Goal: Complete application form

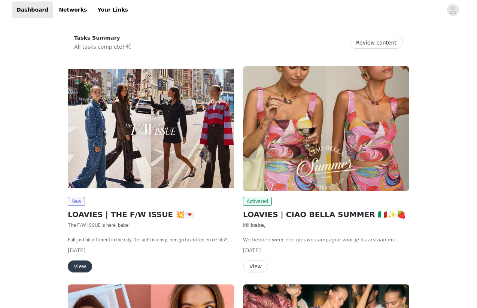
click at [169, 145] on img at bounding box center [151, 128] width 166 height 125
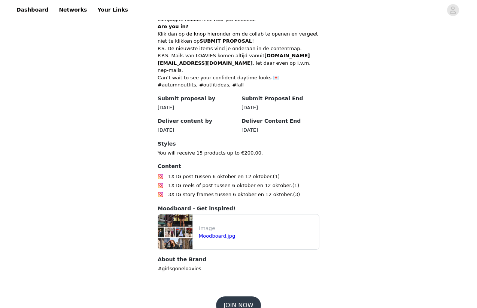
scroll to position [339, 0]
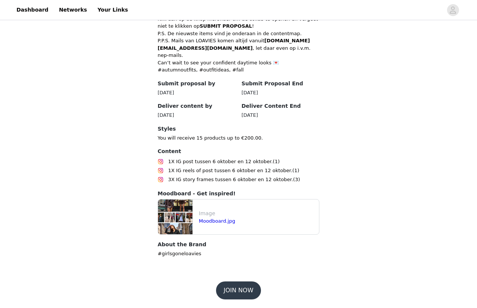
click at [241, 291] on button "JOIN NOW" at bounding box center [238, 290] width 45 height 18
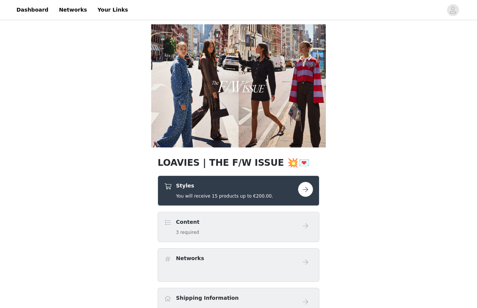
click at [303, 190] on button "button" at bounding box center [305, 189] width 15 height 15
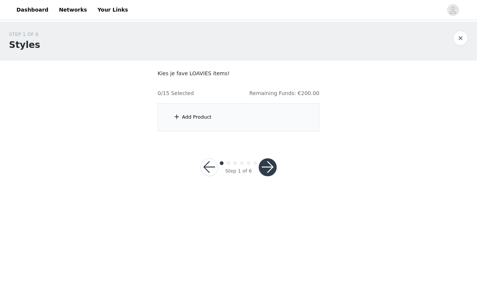
click at [248, 120] on div "Add Product" at bounding box center [239, 117] width 162 height 28
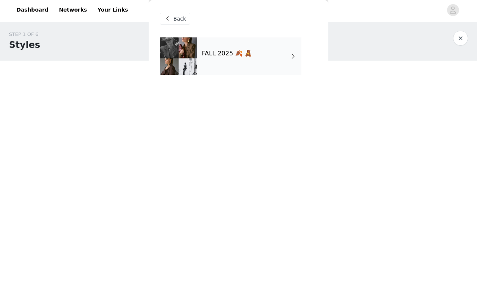
click at [242, 57] on h4 "FALL 2025 🍂 🧸" at bounding box center [227, 53] width 50 height 7
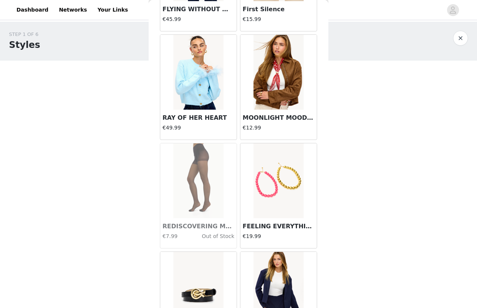
scroll to position [837, 0]
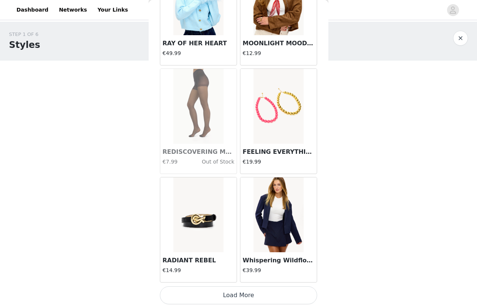
click at [257, 293] on button "Load More" at bounding box center [238, 295] width 157 height 18
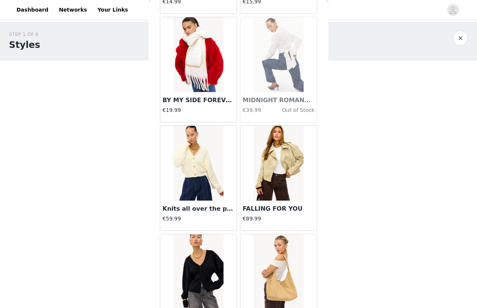
scroll to position [1566, 0]
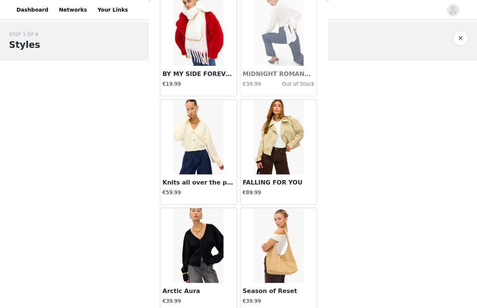
click at [205, 141] on img at bounding box center [198, 137] width 50 height 75
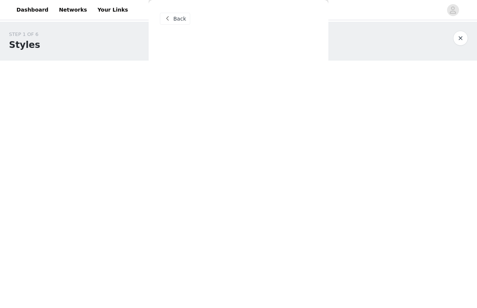
scroll to position [0, 0]
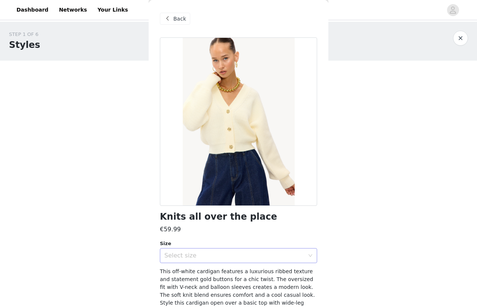
click at [198, 254] on div "Select size" at bounding box center [234, 255] width 140 height 7
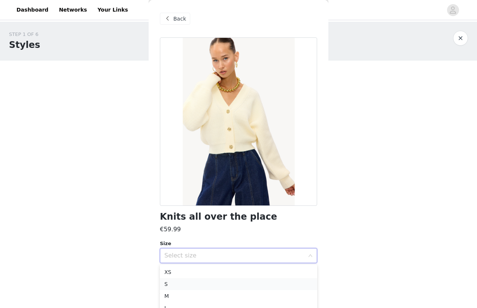
click at [190, 283] on li "S" at bounding box center [238, 284] width 157 height 12
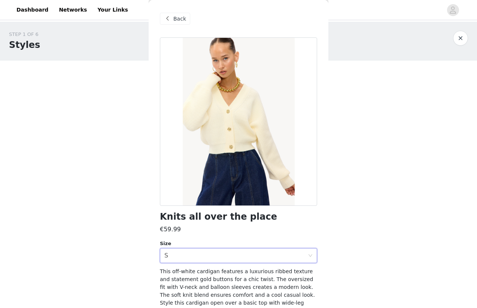
scroll to position [38, 0]
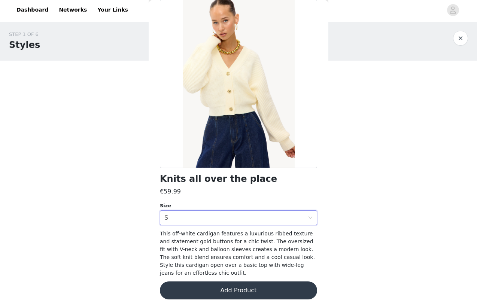
click at [265, 291] on button "Add Product" at bounding box center [238, 290] width 157 height 18
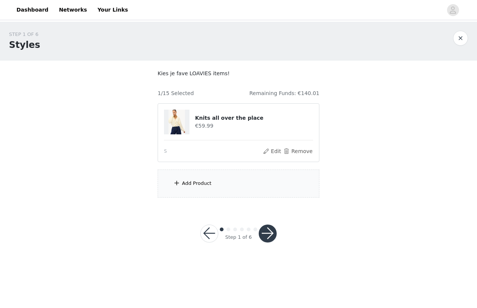
click at [176, 120] on img at bounding box center [176, 122] width 16 height 25
click at [203, 118] on h4 "Knits all over the place" at bounding box center [254, 118] width 118 height 8
click at [210, 187] on div "Add Product" at bounding box center [239, 184] width 162 height 28
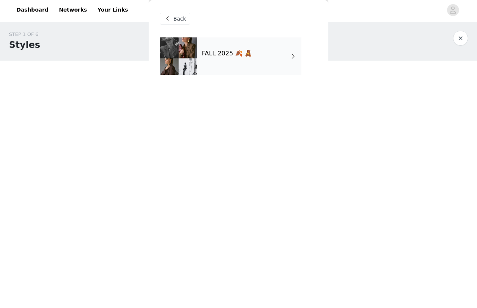
click at [223, 58] on div "FALL 2025 🍂 🧸" at bounding box center [249, 55] width 104 height 37
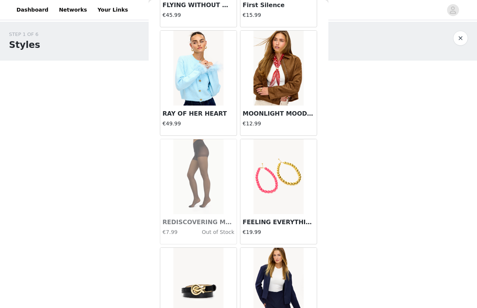
scroll to position [837, 0]
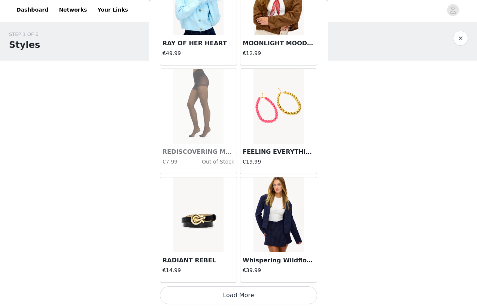
click at [238, 297] on button "Load More" at bounding box center [238, 295] width 157 height 18
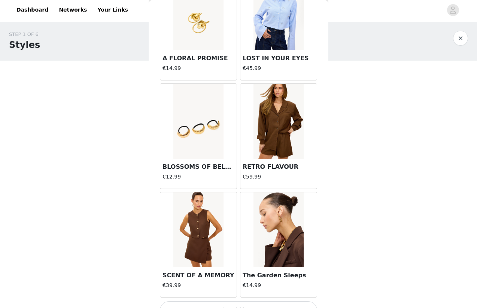
scroll to position [1922, 0]
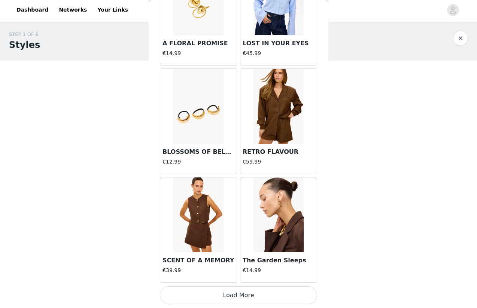
click at [244, 294] on button "Load More" at bounding box center [238, 295] width 157 height 18
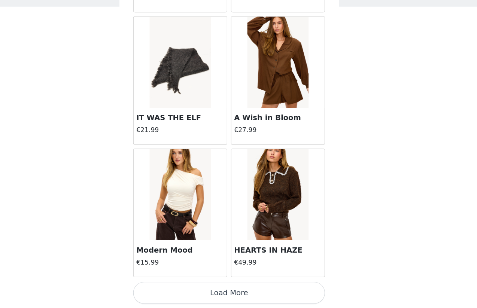
scroll to position [0, 0]
click at [263, 294] on button "Load More" at bounding box center [238, 295] width 157 height 18
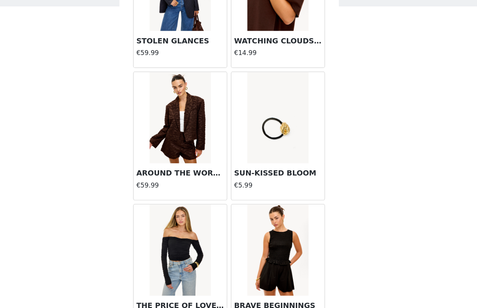
scroll to position [4093, 0]
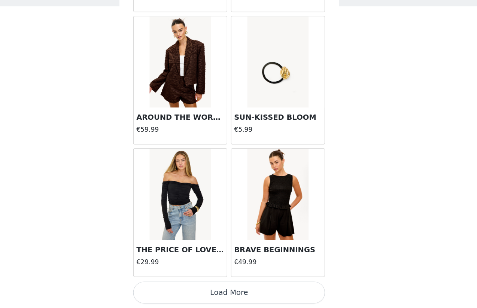
click at [252, 295] on button "Load More" at bounding box center [238, 295] width 157 height 18
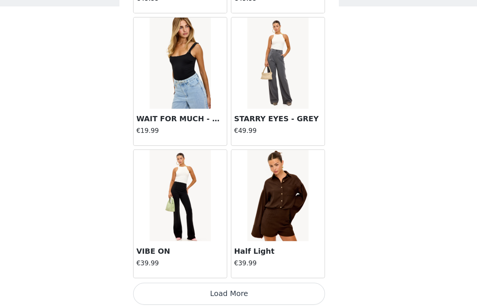
scroll to position [5178, 0]
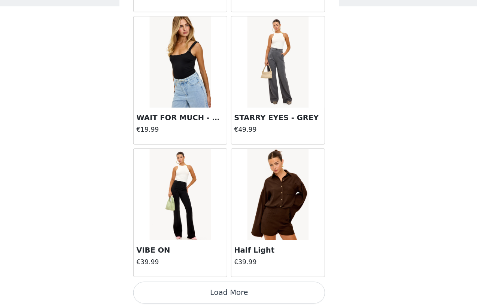
click at [251, 294] on button "Load More" at bounding box center [238, 295] width 157 height 18
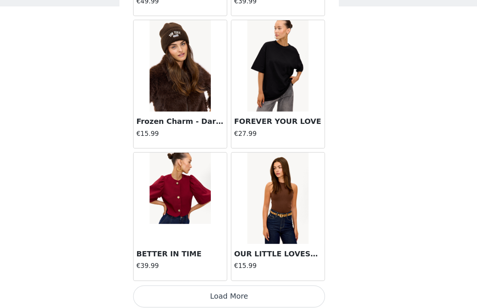
scroll to position [6263, 0]
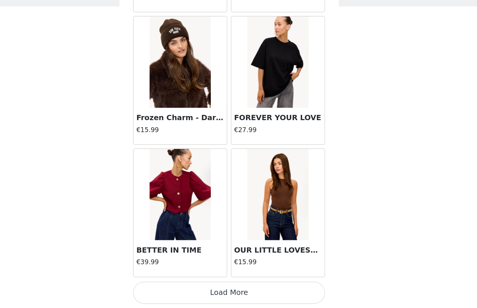
click at [238, 295] on button "Load More" at bounding box center [238, 295] width 157 height 18
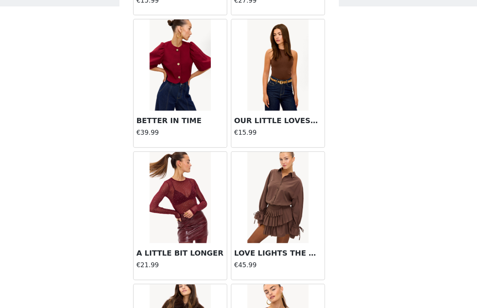
scroll to position [6371, 0]
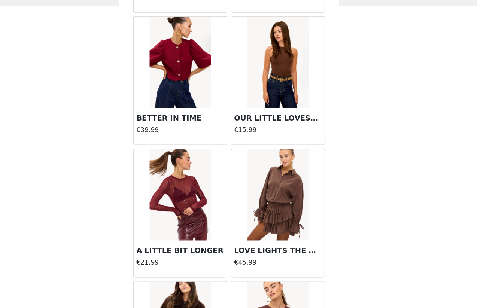
click at [210, 123] on img at bounding box center [198, 106] width 50 height 75
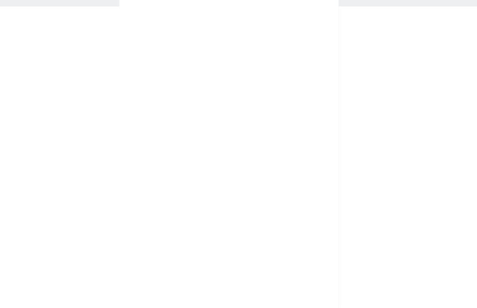
scroll to position [0, 0]
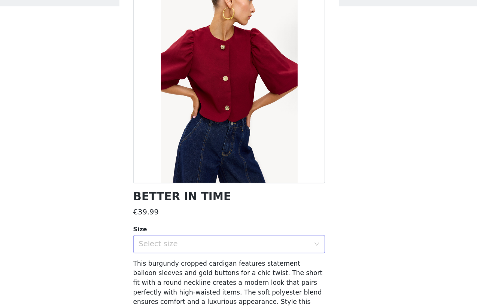
click at [220, 260] on div "Select size" at bounding box center [235, 255] width 143 height 14
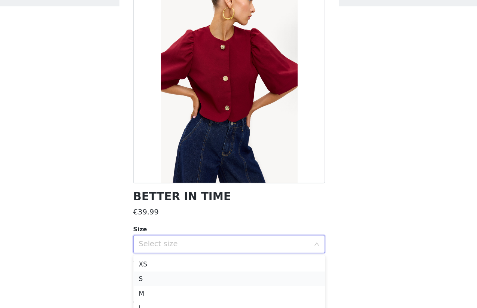
click at [189, 281] on li "S" at bounding box center [238, 284] width 157 height 12
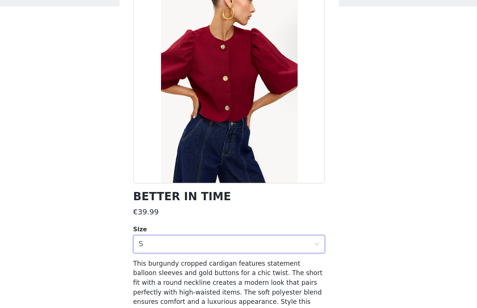
scroll to position [38, 0]
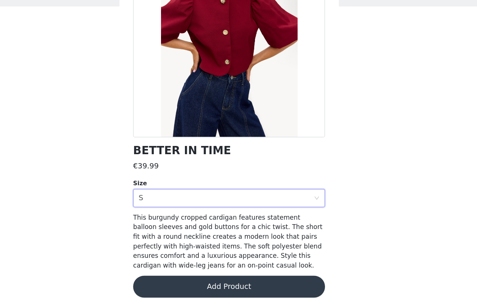
click at [247, 288] on button "Add Product" at bounding box center [238, 290] width 157 height 18
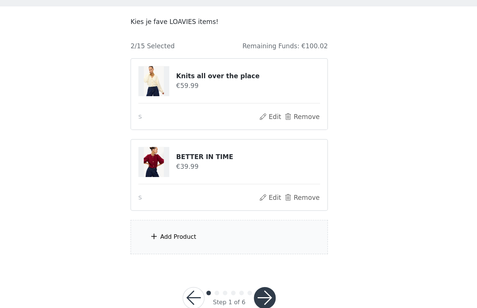
click at [210, 250] on div "Add Product" at bounding box center [239, 250] width 162 height 28
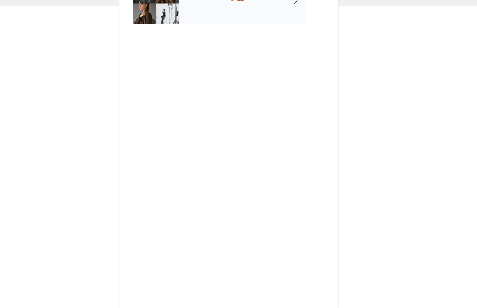
scroll to position [0, 0]
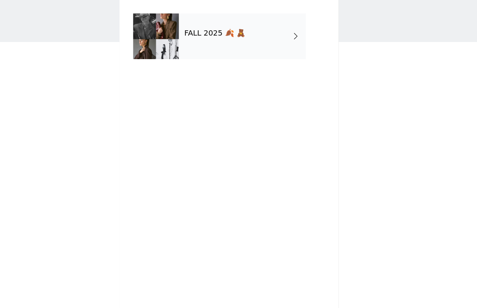
click at [233, 57] on h4 "FALL 2025 🍂 🧸" at bounding box center [227, 53] width 50 height 7
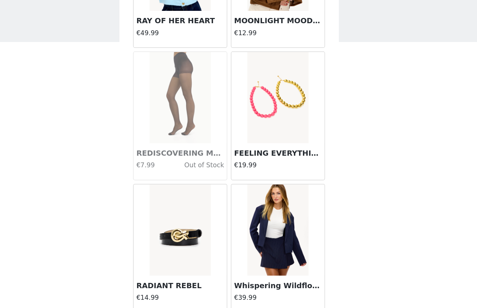
scroll to position [18, 0]
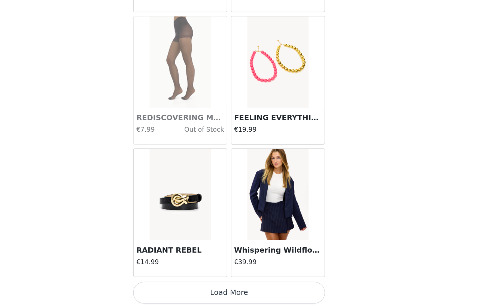
click at [242, 298] on button "Load More" at bounding box center [238, 295] width 157 height 18
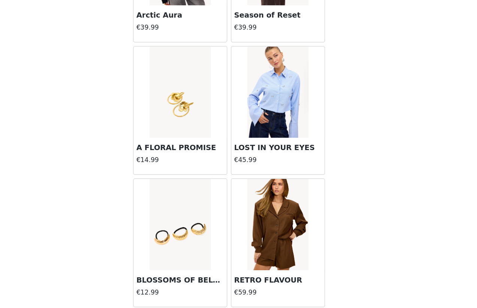
scroll to position [1922, 0]
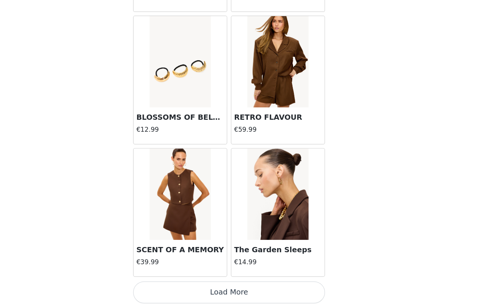
click at [260, 297] on button "Load More" at bounding box center [238, 295] width 157 height 18
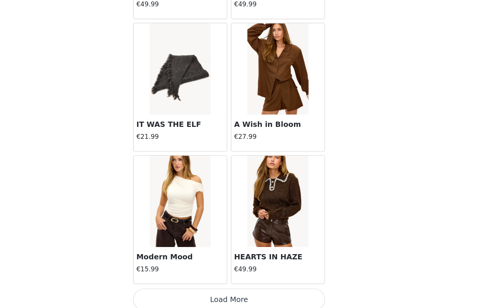
scroll to position [3007, 0]
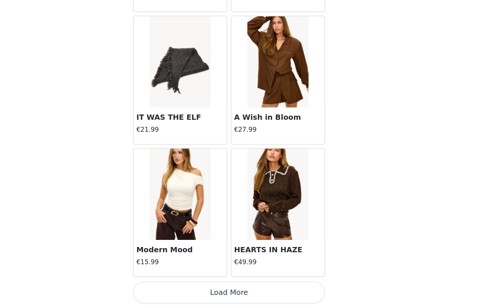
click at [241, 297] on button "Load More" at bounding box center [238, 295] width 157 height 18
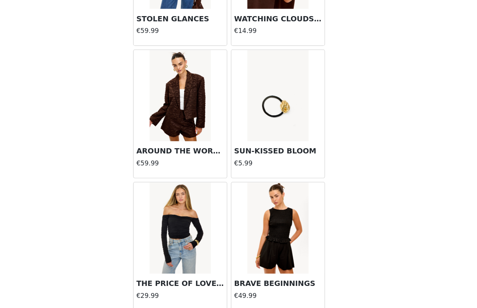
scroll to position [4093, 0]
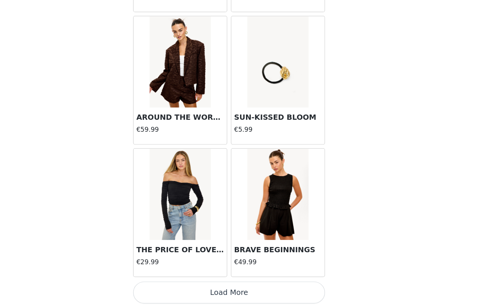
click at [245, 294] on button "Load More" at bounding box center [238, 295] width 157 height 18
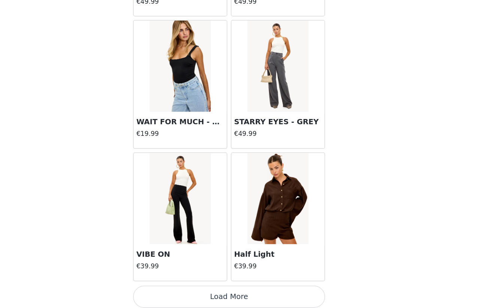
scroll to position [5178, 0]
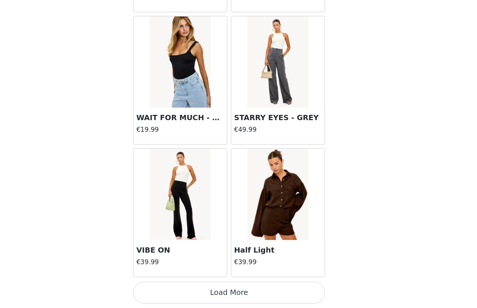
click at [249, 294] on button "Load More" at bounding box center [238, 295] width 157 height 18
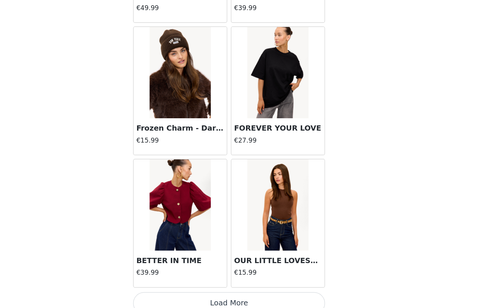
scroll to position [6263, 0]
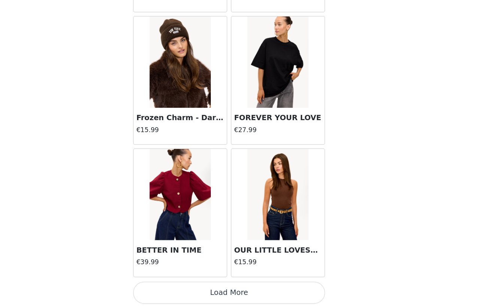
click at [245, 299] on button "Load More" at bounding box center [238, 295] width 157 height 18
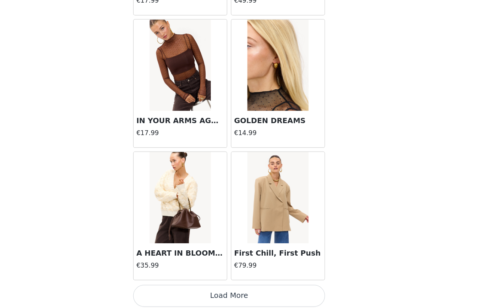
scroll to position [7348, 0]
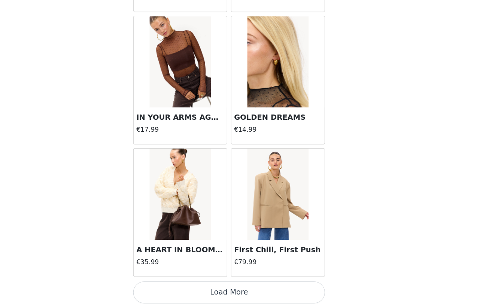
click at [236, 295] on button "Load More" at bounding box center [238, 295] width 157 height 18
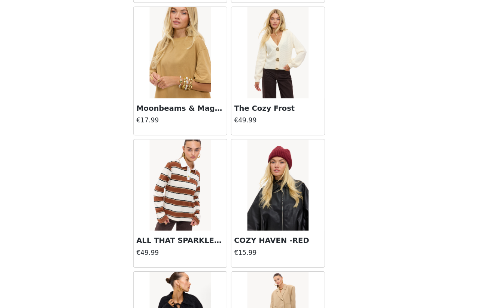
scroll to position [8433, 0]
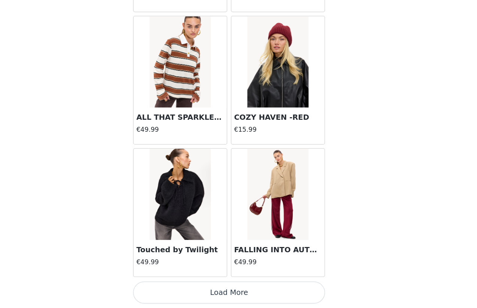
click at [247, 294] on button "Load More" at bounding box center [238, 295] width 157 height 18
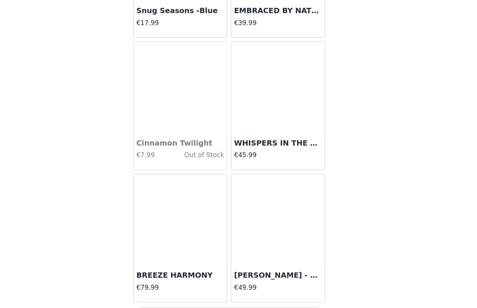
scroll to position [9518, 0]
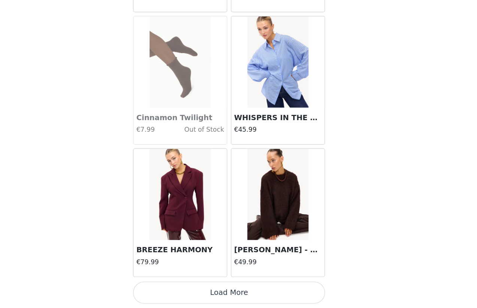
click at [258, 295] on button "Load More" at bounding box center [238, 295] width 157 height 18
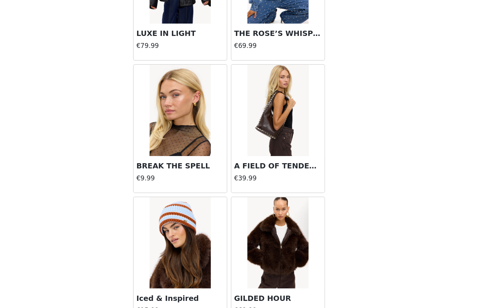
scroll to position [10603, 0]
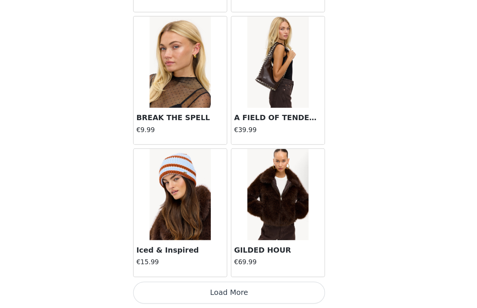
click at [258, 295] on button "Load More" at bounding box center [238, 295] width 157 height 18
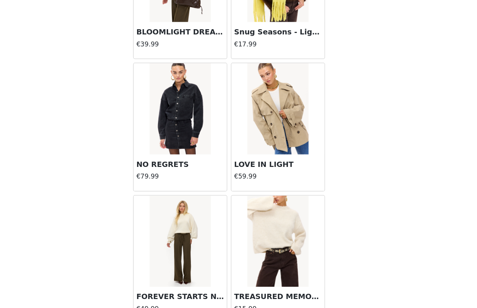
scroll to position [18, 0]
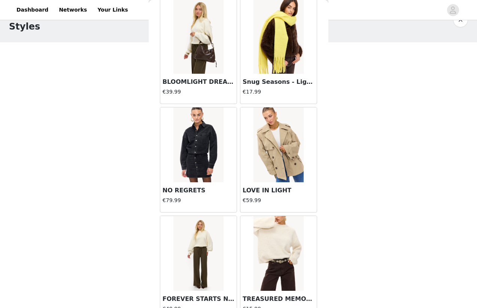
click at [277, 152] on img at bounding box center [278, 144] width 50 height 75
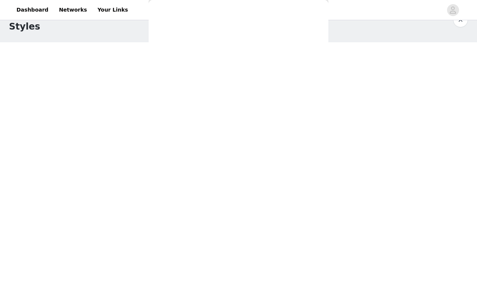
scroll to position [0, 0]
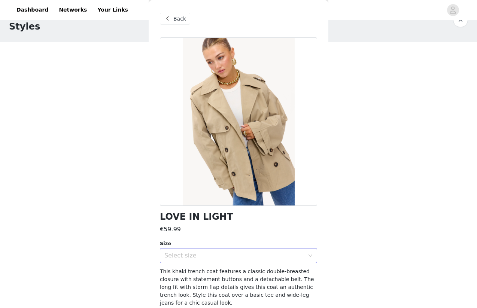
click at [199, 256] on div "Select size" at bounding box center [234, 255] width 140 height 7
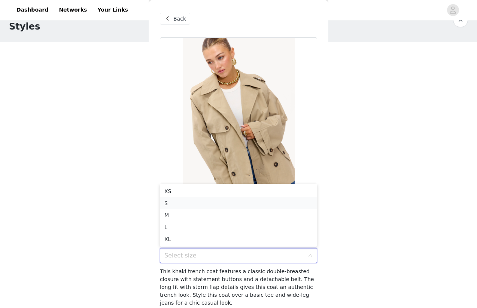
click at [181, 205] on li "S" at bounding box center [238, 203] width 157 height 12
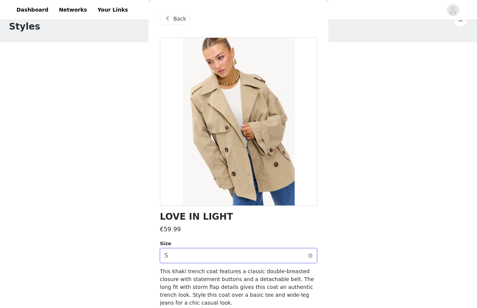
scroll to position [30, 0]
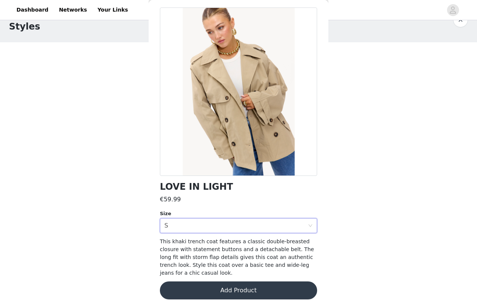
click at [229, 290] on button "Add Product" at bounding box center [238, 290] width 157 height 18
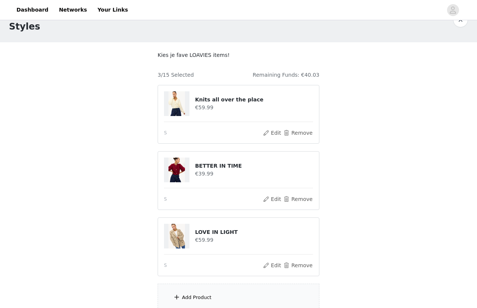
scroll to position [85, 0]
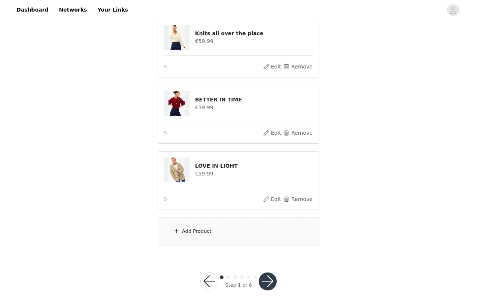
click at [218, 231] on div "Add Product" at bounding box center [239, 231] width 162 height 28
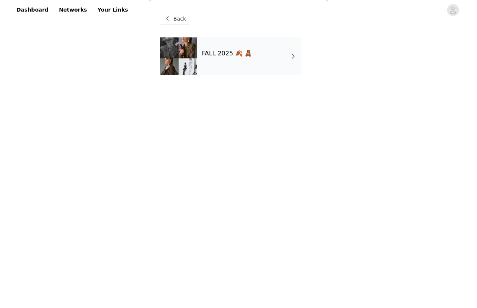
click at [260, 57] on div "FALL 2025 🍂 🧸" at bounding box center [249, 55] width 104 height 37
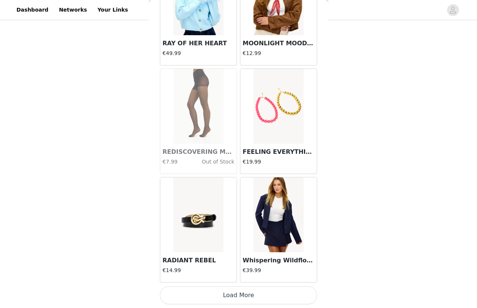
click at [227, 298] on button "Load More" at bounding box center [238, 295] width 157 height 18
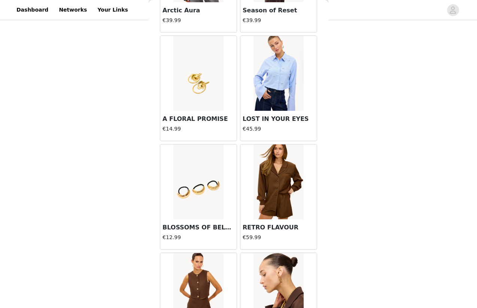
scroll to position [1922, 0]
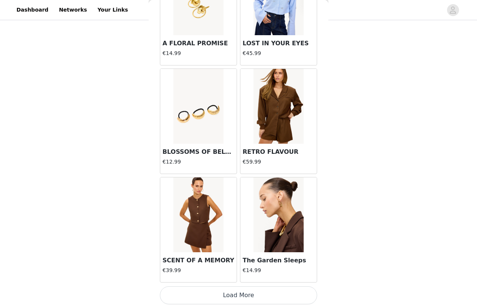
click at [241, 299] on button "Load More" at bounding box center [238, 295] width 157 height 18
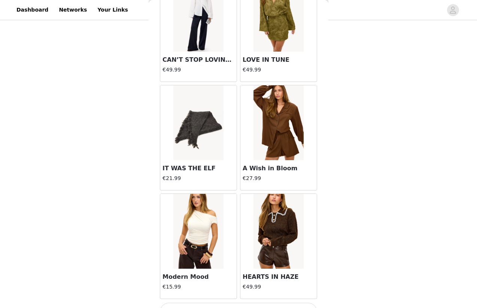
scroll to position [3007, 0]
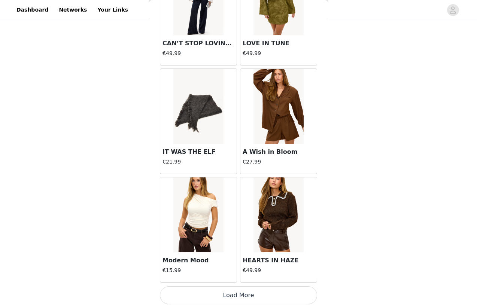
click at [241, 297] on button "Load More" at bounding box center [238, 295] width 157 height 18
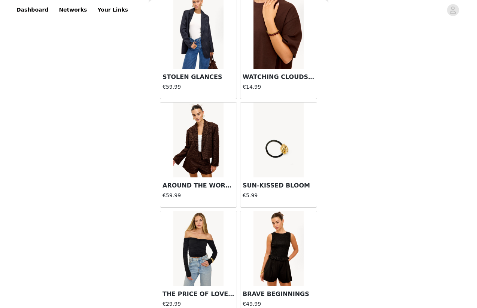
scroll to position [4093, 0]
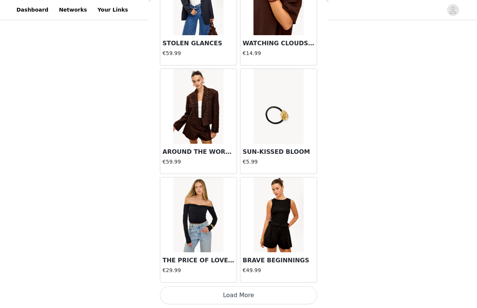
click at [251, 296] on button "Load More" at bounding box center [238, 295] width 157 height 18
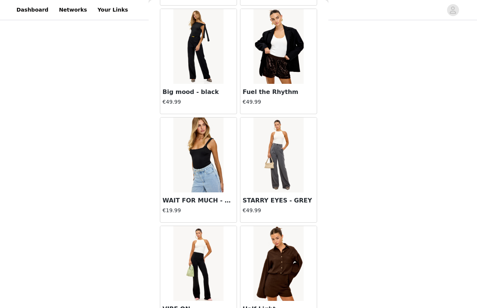
scroll to position [5178, 0]
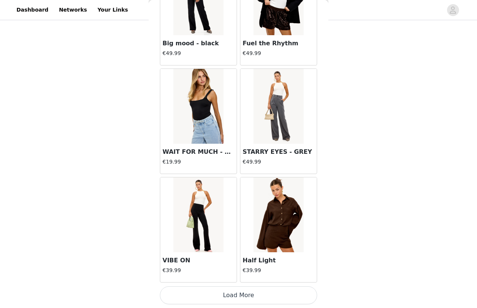
click at [250, 299] on button "Load More" at bounding box center [238, 295] width 157 height 18
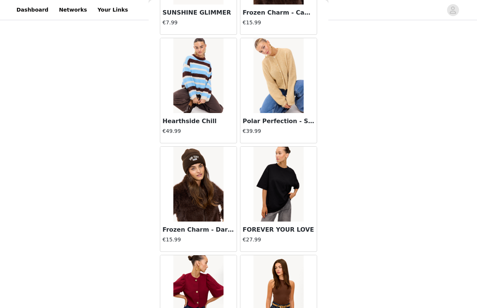
scroll to position [6263, 0]
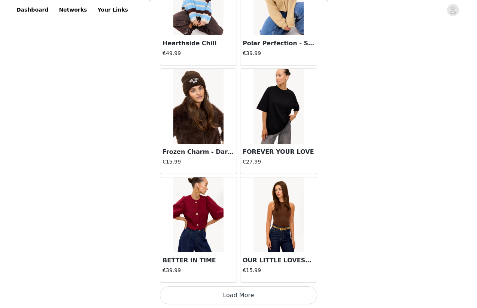
click at [228, 293] on button "Load More" at bounding box center [238, 295] width 157 height 18
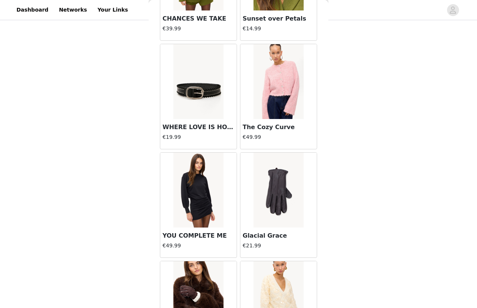
scroll to position [6918, 0]
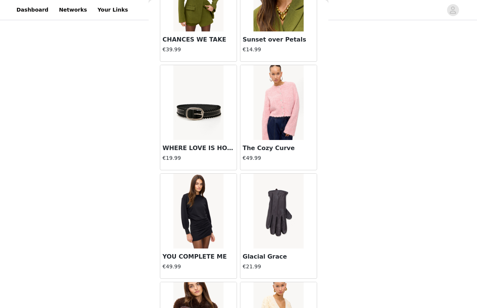
click at [272, 130] on img at bounding box center [278, 102] width 50 height 75
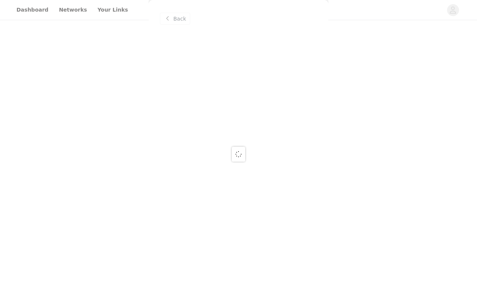
scroll to position [0, 0]
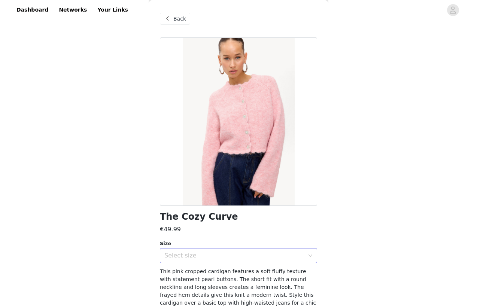
click at [193, 258] on div "Select size" at bounding box center [234, 255] width 140 height 7
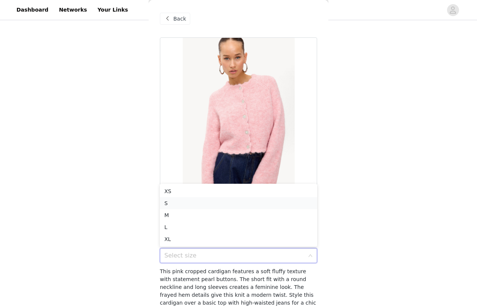
click at [177, 205] on li "S" at bounding box center [238, 203] width 157 height 12
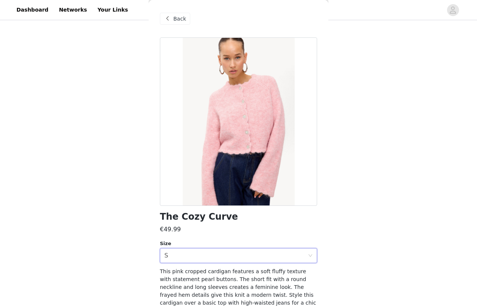
scroll to position [30, 0]
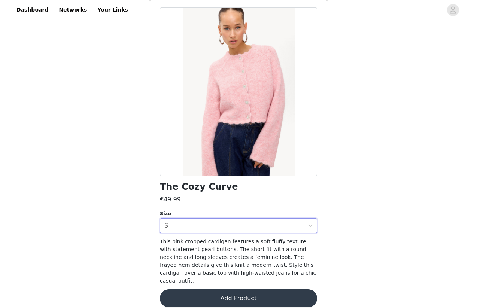
click at [239, 290] on button "Add Product" at bounding box center [238, 298] width 157 height 18
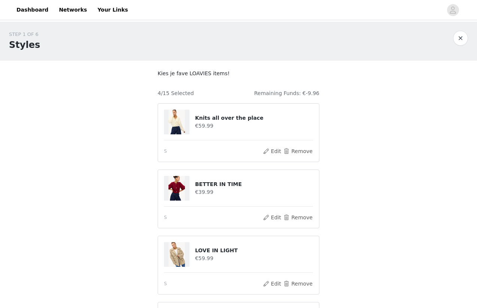
scroll to position [151, 0]
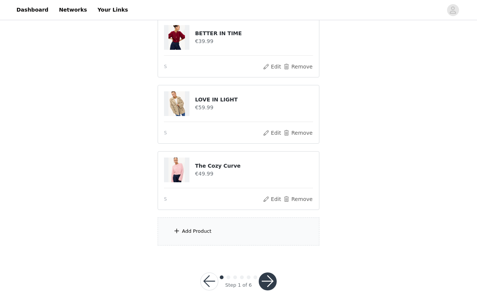
click at [221, 234] on div "Add Product" at bounding box center [239, 231] width 162 height 28
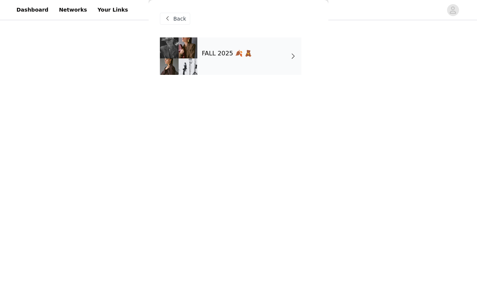
click at [250, 63] on div "FALL 2025 🍂 🧸" at bounding box center [249, 55] width 104 height 37
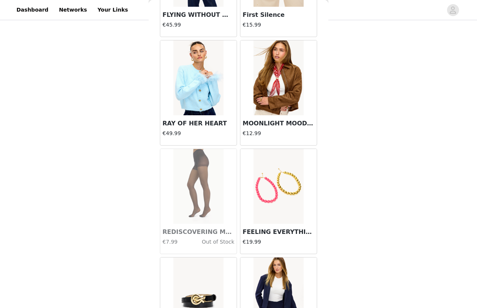
scroll to position [837, 0]
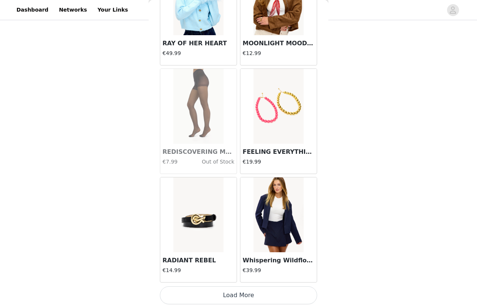
click at [246, 297] on button "Load More" at bounding box center [238, 295] width 157 height 18
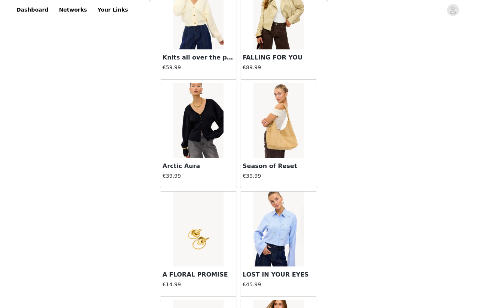
scroll to position [1922, 0]
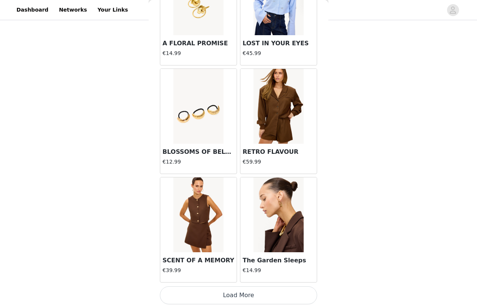
click at [237, 296] on button "Load More" at bounding box center [238, 295] width 157 height 18
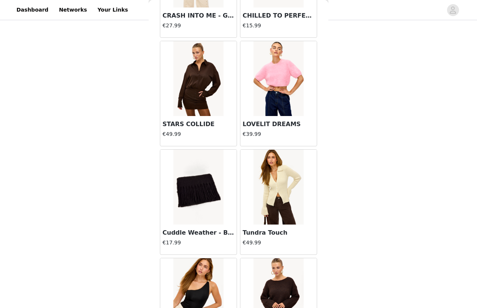
scroll to position [2386, 0]
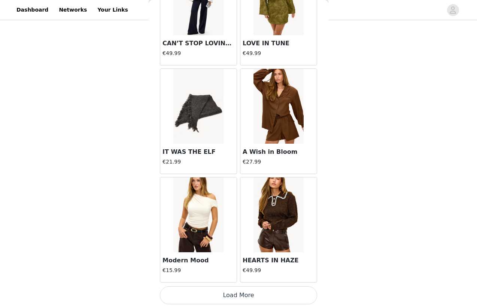
click at [253, 297] on button "Load More" at bounding box center [238, 295] width 157 height 18
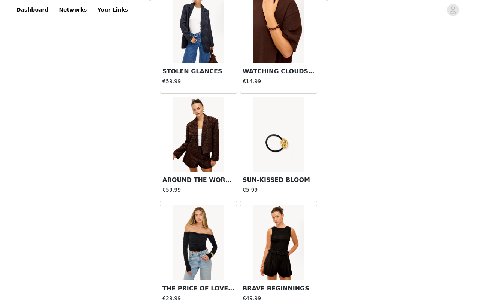
scroll to position [4093, 0]
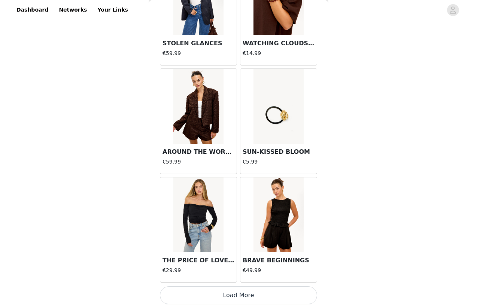
click at [246, 295] on button "Load More" at bounding box center [238, 295] width 157 height 18
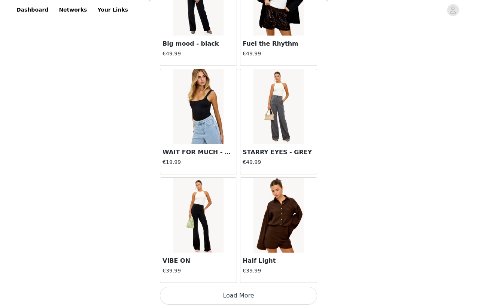
scroll to position [5178, 0]
click at [247, 292] on button "Load More" at bounding box center [238, 295] width 157 height 18
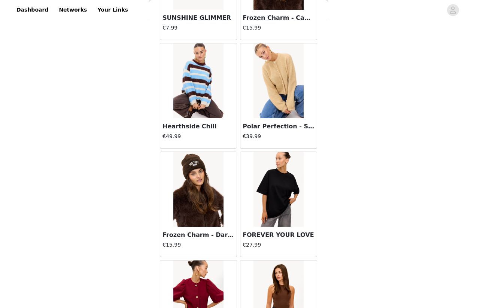
scroll to position [6263, 0]
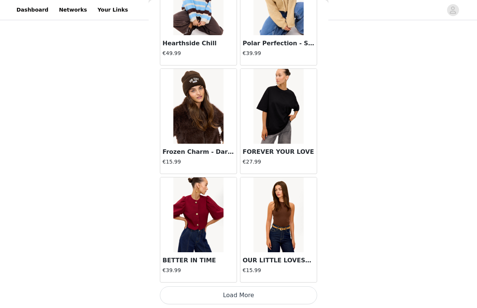
click at [253, 294] on button "Load More" at bounding box center [238, 295] width 157 height 18
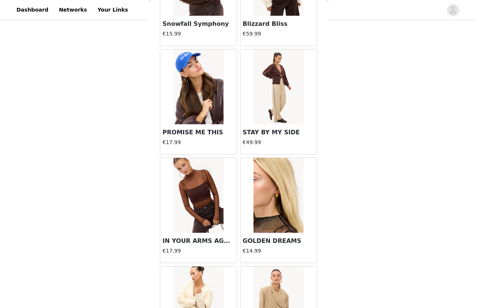
scroll to position [7348, 0]
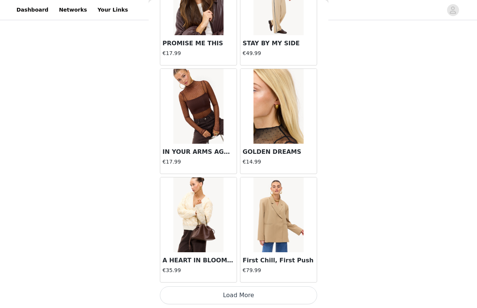
click at [251, 294] on button "Load More" at bounding box center [238, 295] width 157 height 18
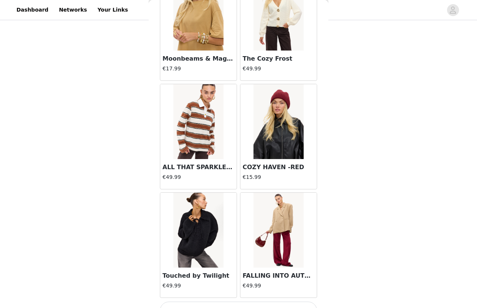
scroll to position [8433, 0]
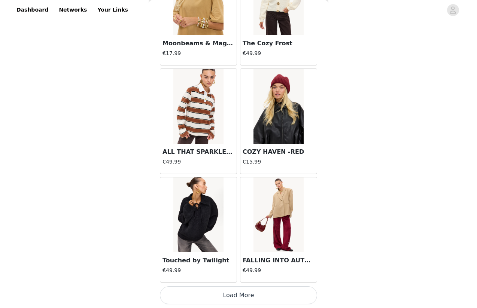
click at [256, 294] on button "Load More" at bounding box center [238, 295] width 157 height 18
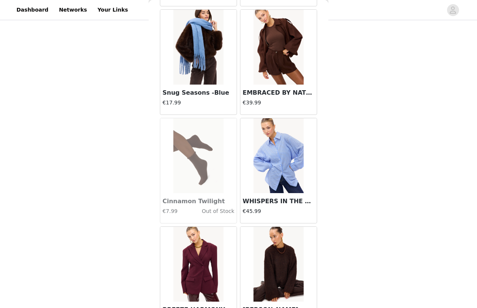
scroll to position [9518, 0]
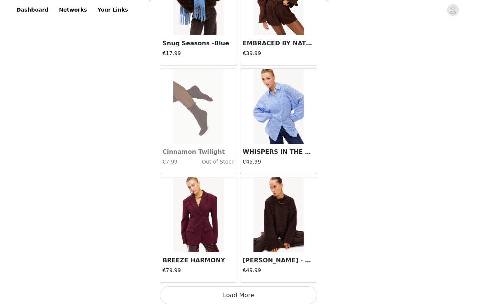
click at [256, 294] on button "Load More" at bounding box center [238, 295] width 157 height 18
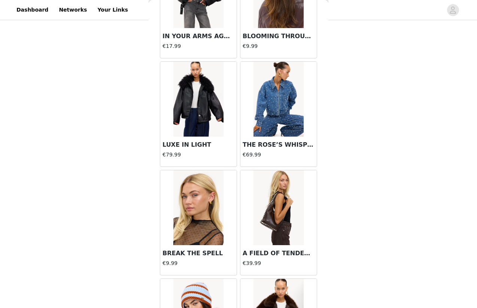
scroll to position [10603, 0]
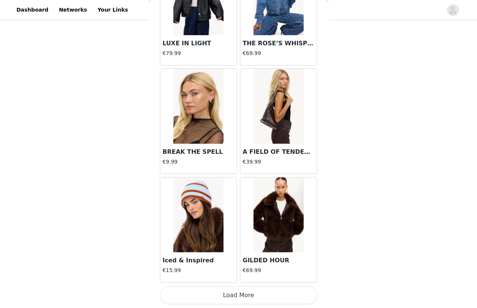
click at [257, 296] on button "Load More" at bounding box center [238, 295] width 157 height 18
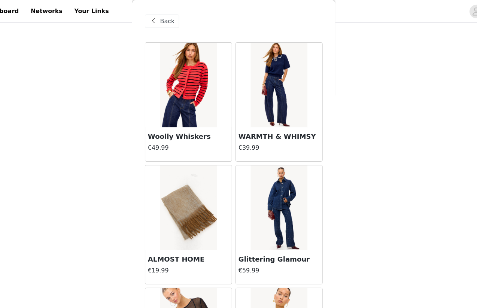
scroll to position [0, 0]
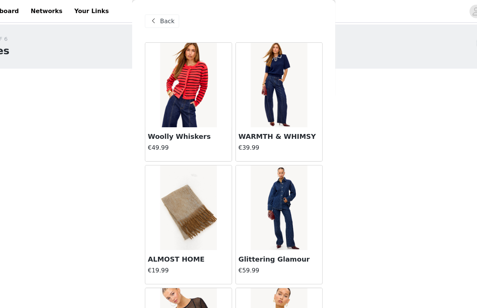
click at [180, 19] on span "Back" at bounding box center [179, 19] width 13 height 8
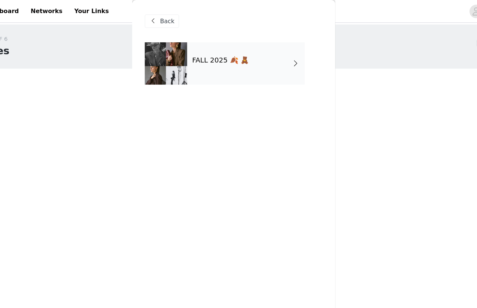
click at [178, 18] on span "Back" at bounding box center [179, 19] width 13 height 8
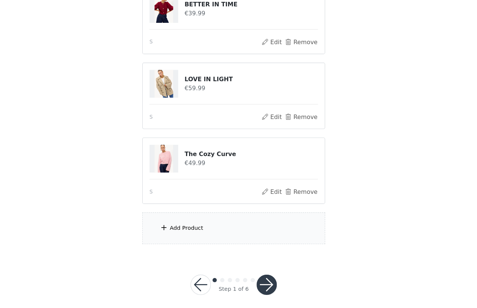
scroll to position [151, 0]
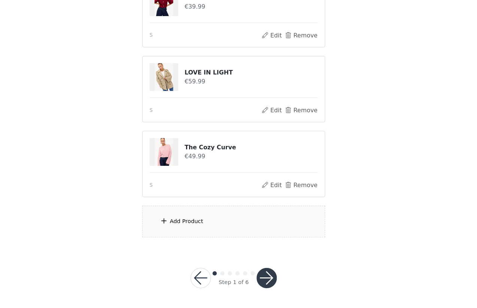
click at [271, 277] on button "button" at bounding box center [268, 281] width 18 height 18
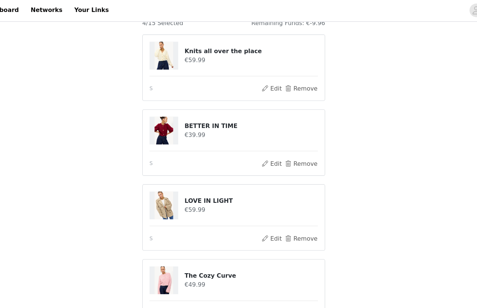
scroll to position [101, 0]
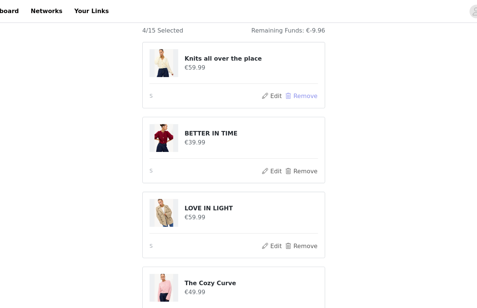
click at [306, 80] on button "Remove" at bounding box center [298, 84] width 30 height 9
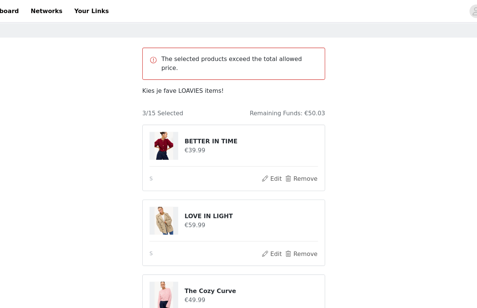
scroll to position [0, 0]
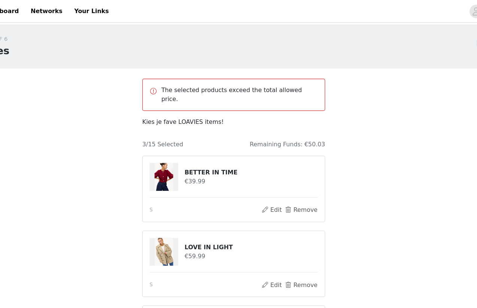
click at [364, 153] on div "STEP 1 OF 6 Styles The selected products exceed the total allowed price. Kies j…" at bounding box center [238, 198] width 477 height 352
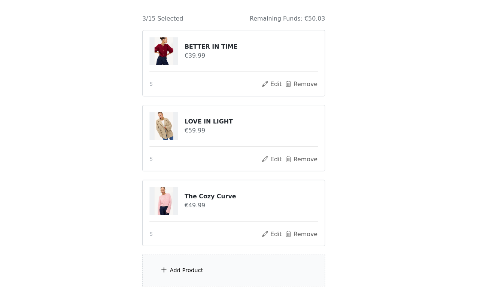
scroll to position [78, 0]
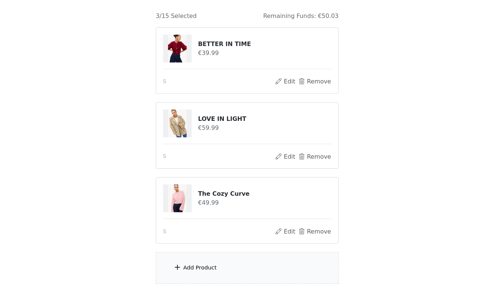
click at [232, 269] on div "Add Product" at bounding box center [239, 273] width 162 height 28
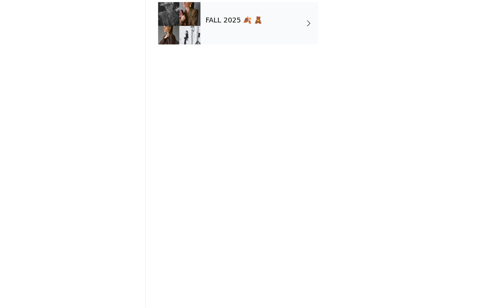
click at [238, 58] on div "FALL 2025 🍂 🧸" at bounding box center [249, 55] width 104 height 37
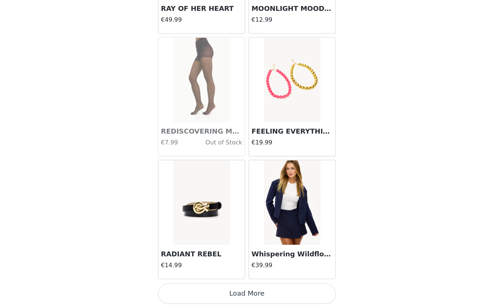
scroll to position [48, 0]
click at [243, 293] on button "Load More" at bounding box center [238, 295] width 157 height 18
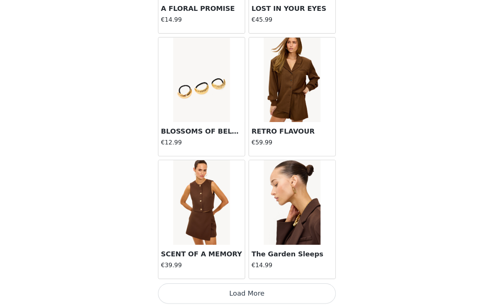
scroll to position [112, 0]
click at [284, 292] on button "Load More" at bounding box center [238, 295] width 157 height 18
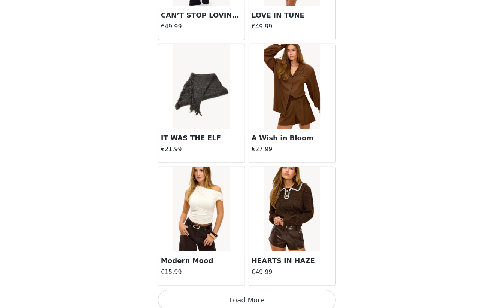
scroll to position [3007, 0]
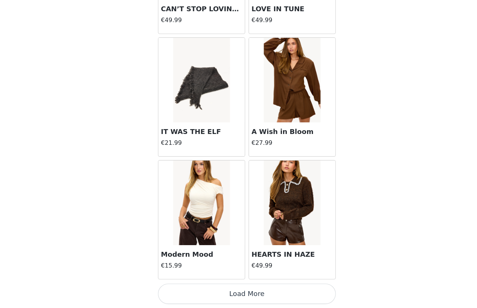
click at [284, 292] on button "Load More" at bounding box center [238, 295] width 157 height 18
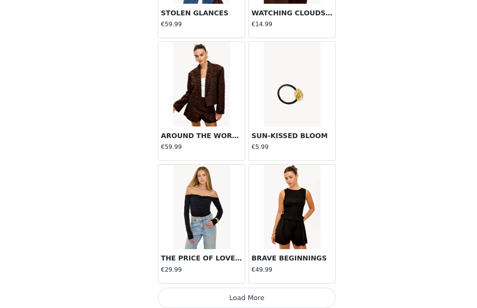
scroll to position [4093, 0]
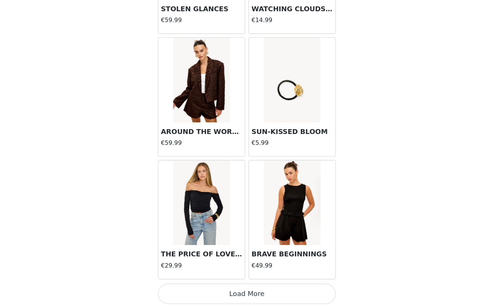
click at [281, 291] on button "Load More" at bounding box center [238, 295] width 157 height 18
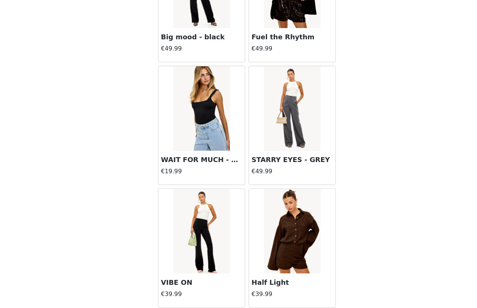
scroll to position [5178, 0]
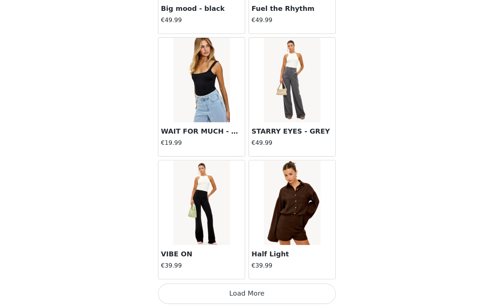
click at [262, 293] on button "Load More" at bounding box center [238, 295] width 157 height 18
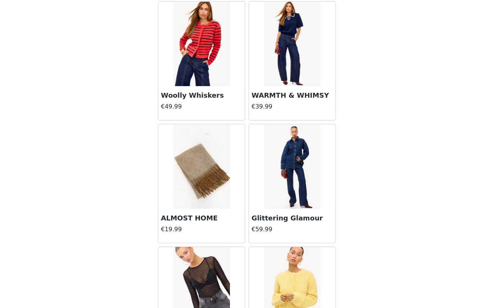
scroll to position [0, 0]
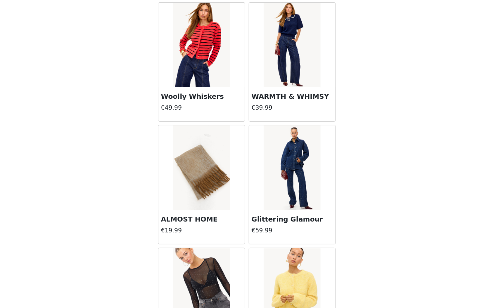
click at [271, 90] on img at bounding box center [278, 75] width 50 height 75
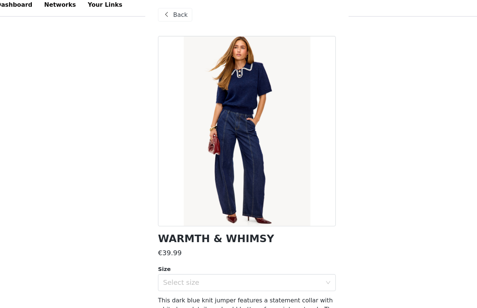
click at [178, 19] on span "Back" at bounding box center [179, 19] width 13 height 8
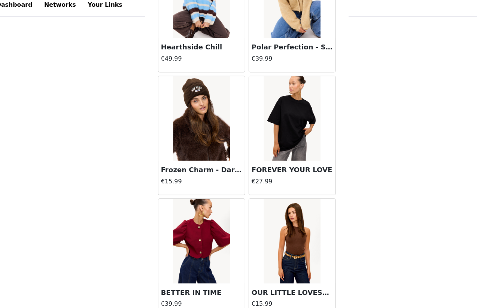
scroll to position [6263, 0]
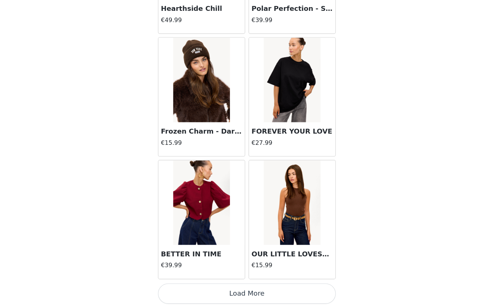
click at [272, 301] on button "Load More" at bounding box center [238, 295] width 157 height 18
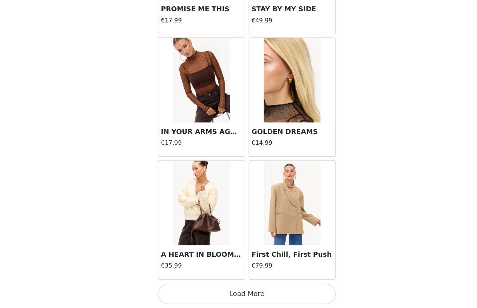
scroll to position [7348, 0]
click at [272, 300] on button "Load More" at bounding box center [238, 295] width 157 height 18
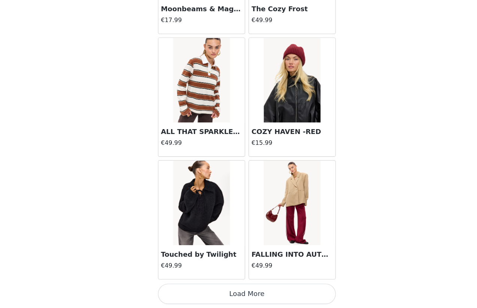
scroll to position [8433, 0]
click at [272, 300] on button "Load More" at bounding box center [238, 295] width 157 height 18
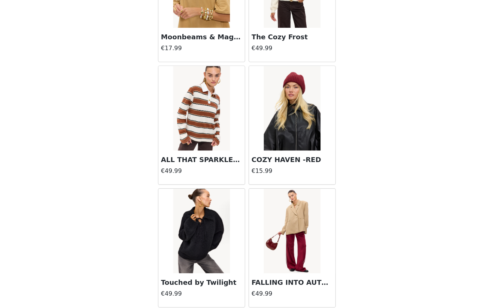
scroll to position [8403, 0]
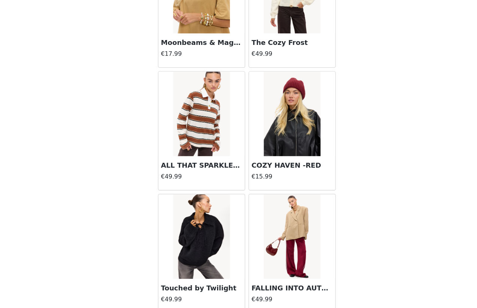
click at [210, 166] on img at bounding box center [198, 136] width 50 height 75
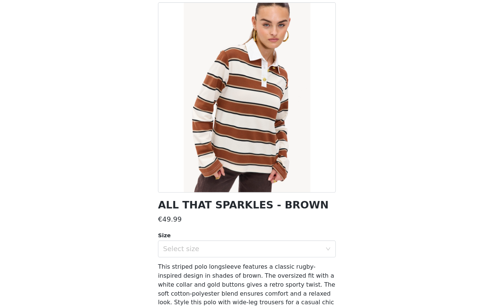
scroll to position [0, 0]
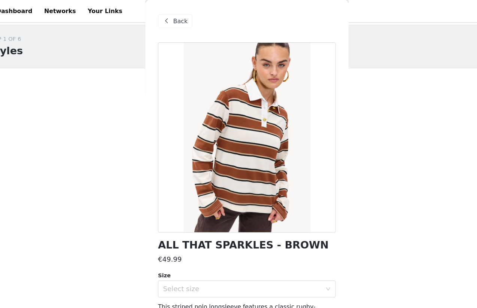
click at [170, 24] on div "Back" at bounding box center [175, 19] width 30 height 12
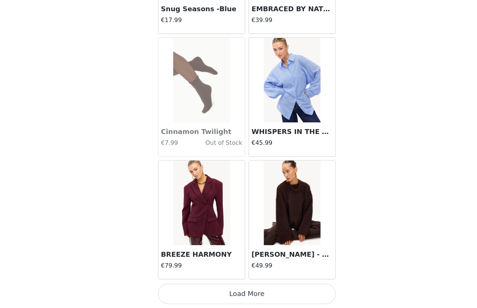
scroll to position [99, 0]
click at [283, 291] on button "Load More" at bounding box center [238, 295] width 157 height 18
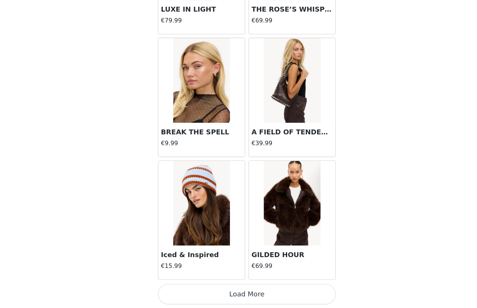
scroll to position [10603, 0]
click at [232, 296] on button "Load More" at bounding box center [238, 295] width 157 height 18
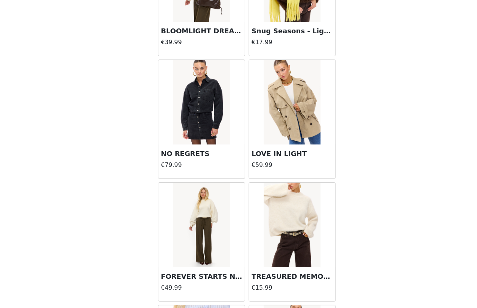
scroll to position [11332, 0]
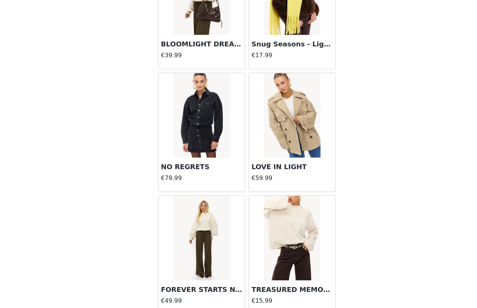
click at [216, 254] on img at bounding box center [198, 246] width 50 height 75
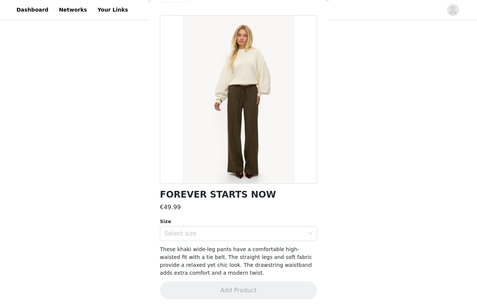
scroll to position [0, 0]
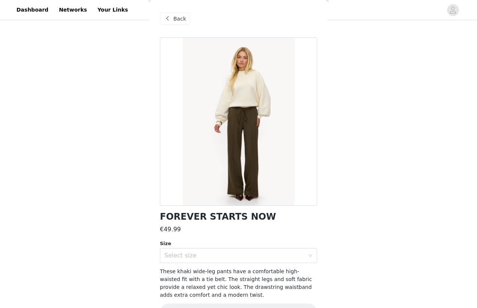
click at [174, 16] on span "Back" at bounding box center [179, 19] width 13 height 8
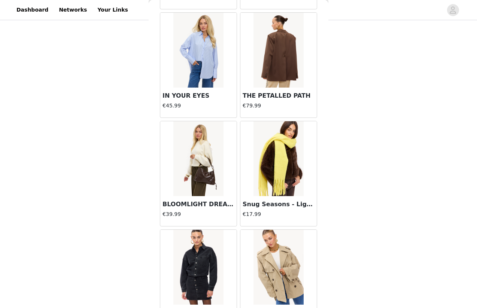
scroll to position [11197, 0]
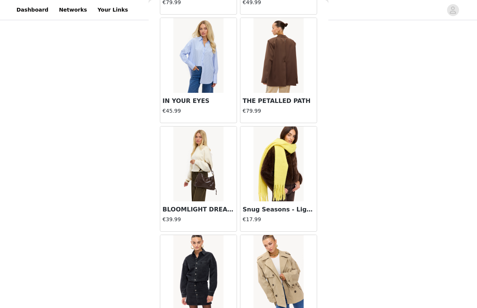
click at [202, 165] on img at bounding box center [198, 163] width 50 height 75
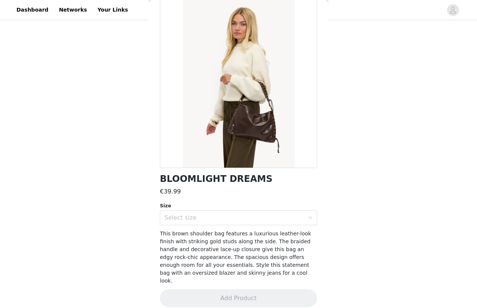
scroll to position [0, 0]
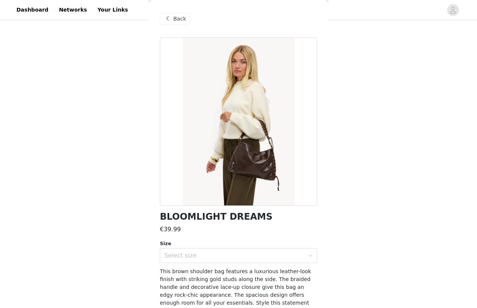
click at [178, 18] on span "Back" at bounding box center [179, 19] width 13 height 8
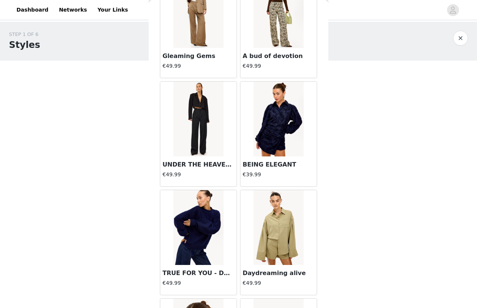
scroll to position [4628, 0]
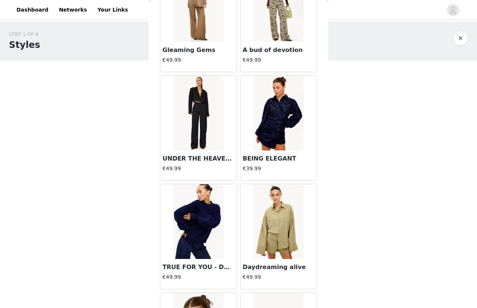
click at [208, 213] on img at bounding box center [198, 221] width 50 height 75
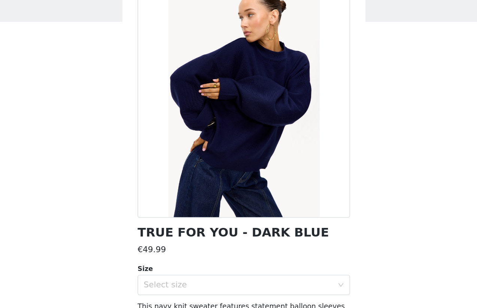
scroll to position [3, 0]
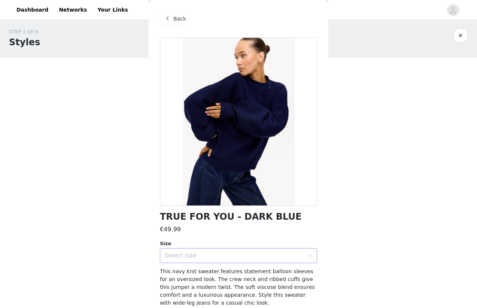
click at [207, 259] on div "Select size" at bounding box center [235, 255] width 143 height 14
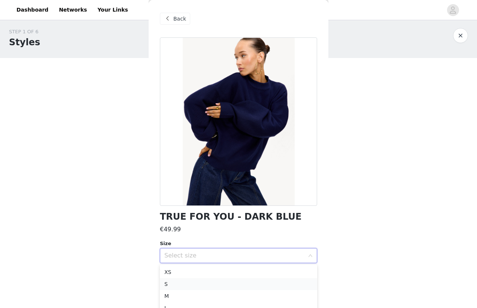
click at [196, 286] on li "S" at bounding box center [238, 284] width 157 height 12
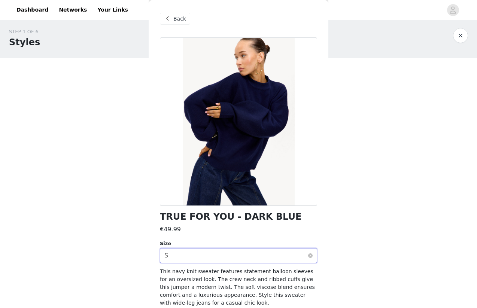
scroll to position [30, 0]
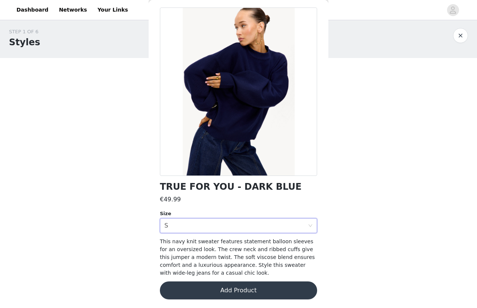
click at [229, 292] on button "Add Product" at bounding box center [238, 290] width 157 height 18
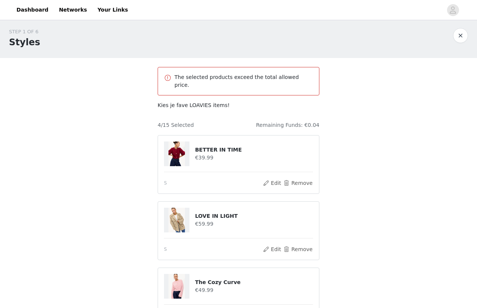
scroll to position [0, 0]
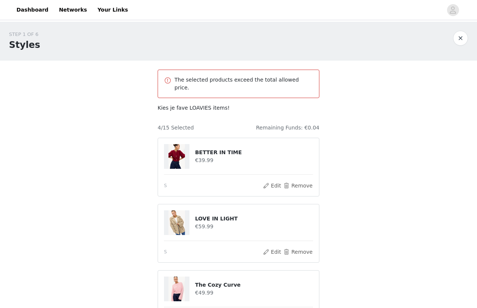
click at [368, 174] on div "STEP 1 OF 6 Styles The selected products exceed the total allowed price. Kies j…" at bounding box center [238, 231] width 477 height 418
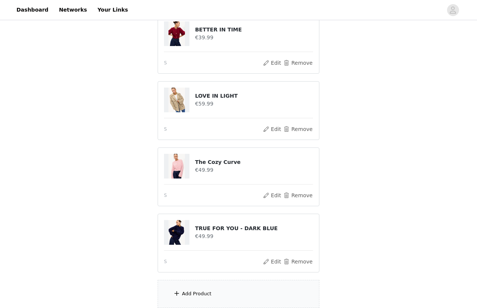
scroll to position [178, 0]
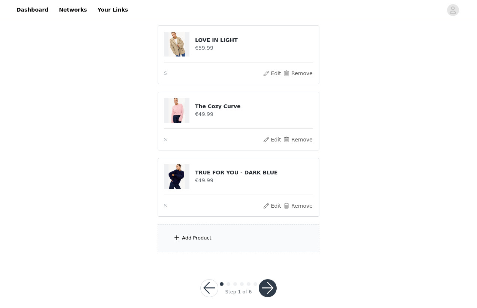
click at [267, 282] on button "button" at bounding box center [268, 288] width 18 height 18
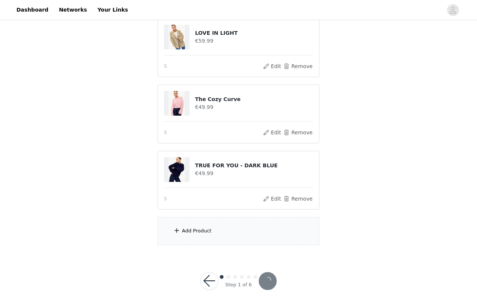
scroll to position [151, 0]
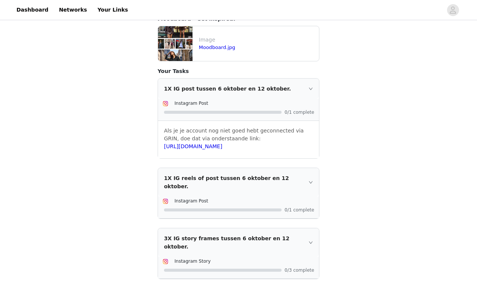
scroll to position [175, 0]
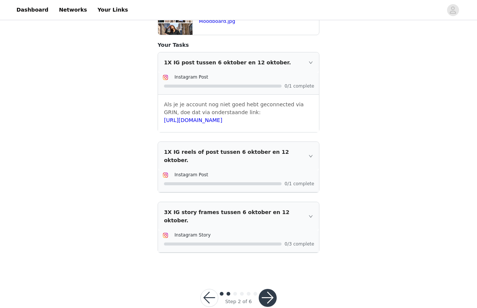
click at [268, 289] on button "button" at bounding box center [268, 298] width 18 height 18
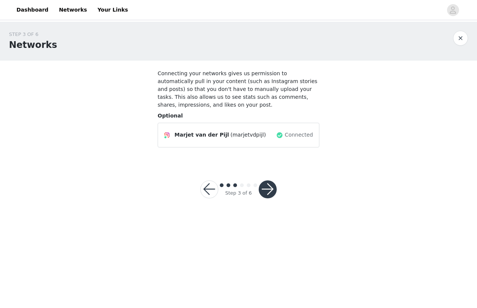
click at [269, 190] on button "button" at bounding box center [268, 189] width 18 height 18
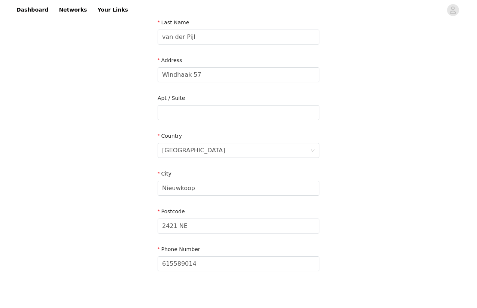
scroll to position [172, 0]
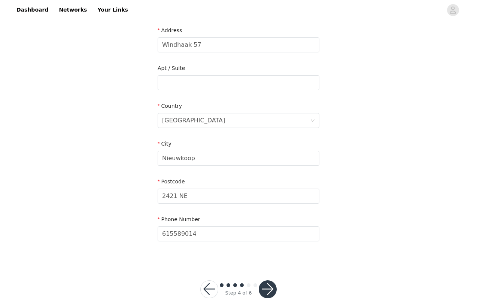
click at [270, 280] on button "button" at bounding box center [268, 289] width 18 height 18
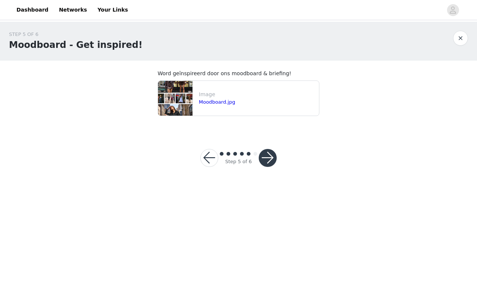
click at [208, 163] on button "button" at bounding box center [209, 158] width 18 height 18
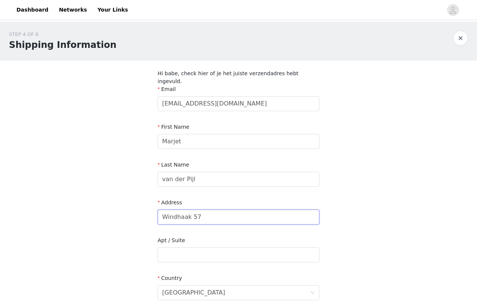
drag, startPoint x: 201, startPoint y: 208, endPoint x: 155, endPoint y: 207, distance: 46.0
click at [155, 207] on section "Hi babe, check hier of je het juiste verzendadres hebt ingevuld. Email [EMAIL_A…" at bounding box center [239, 248] width 180 height 374
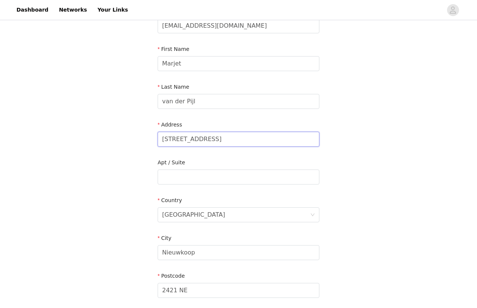
scroll to position [86, 0]
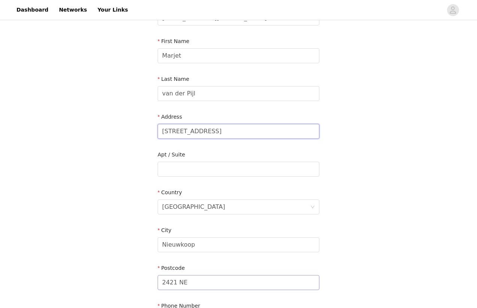
type input "[STREET_ADDRESS]"
drag, startPoint x: 192, startPoint y: 278, endPoint x: 156, endPoint y: 274, distance: 36.5
click at [156, 274] on section "Hi babe, check hier of je het juiste verzendadres hebt ingevuld. Email [EMAIL_A…" at bounding box center [239, 162] width 180 height 374
type input "2321 LA"
click at [396, 245] on div "STEP 4 OF 6 Shipping Information Hi babe, check hier of je het juiste verzendad…" at bounding box center [238, 142] width 477 height 413
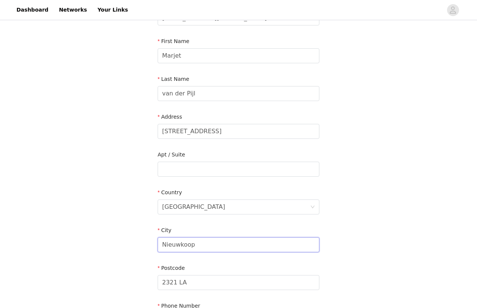
click at [201, 237] on input "Nieuwkoop" at bounding box center [239, 244] width 162 height 15
type input "N"
type input "[GEOGRAPHIC_DATA]"
click at [339, 242] on div "STEP 4 OF 6 Shipping Information Hi babe, check hier of je het juiste verzendad…" at bounding box center [238, 142] width 477 height 413
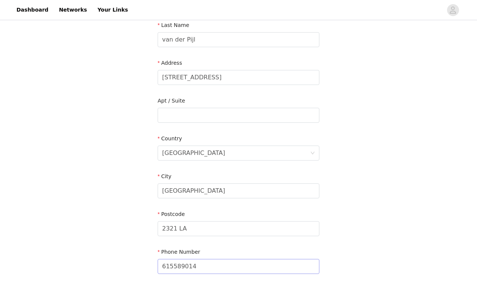
scroll to position [172, 0]
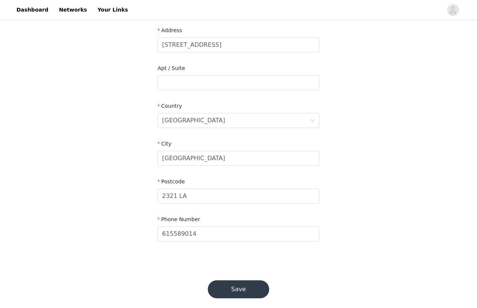
click at [248, 282] on button "Save" at bounding box center [238, 289] width 61 height 18
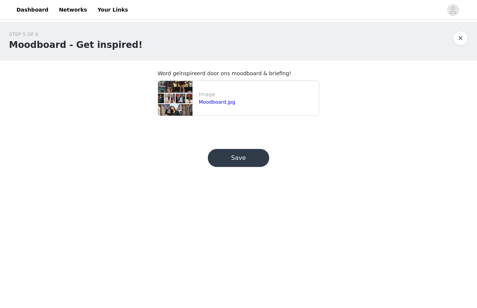
click at [246, 155] on button "Save" at bounding box center [238, 158] width 61 height 18
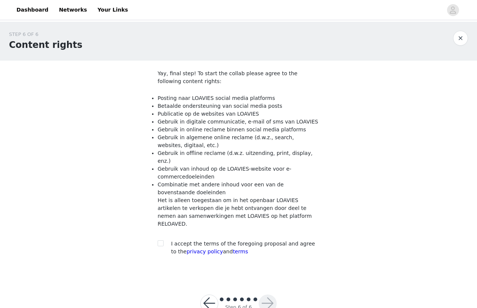
scroll to position [6, 0]
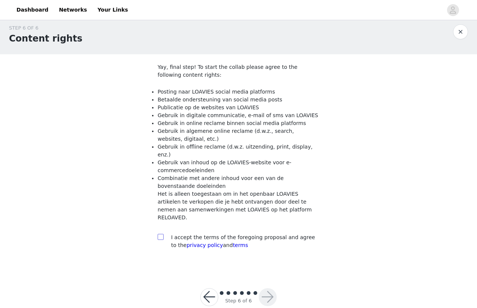
click at [163, 234] on span at bounding box center [161, 237] width 6 height 6
click at [163, 234] on input "checkbox" at bounding box center [160, 236] width 5 height 5
checkbox input "true"
click at [263, 288] on button "button" at bounding box center [268, 297] width 18 height 18
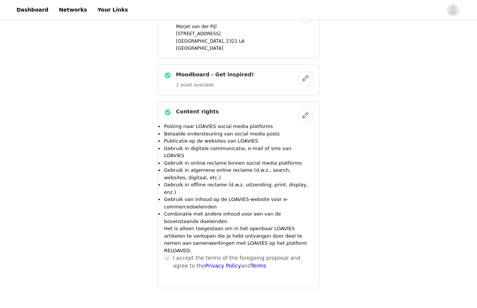
scroll to position [490, 0]
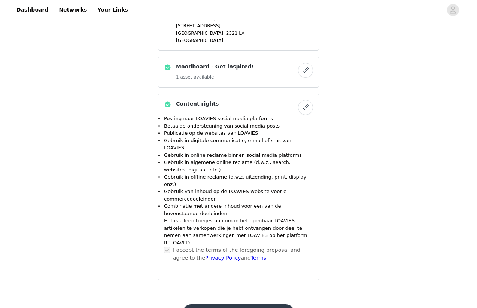
click at [253, 304] on button "Submit Proposal" at bounding box center [238, 313] width 112 height 18
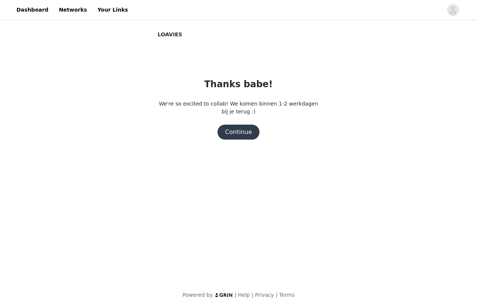
click at [233, 135] on button "Continue" at bounding box center [238, 132] width 42 height 15
